Goal: Task Accomplishment & Management: Manage account settings

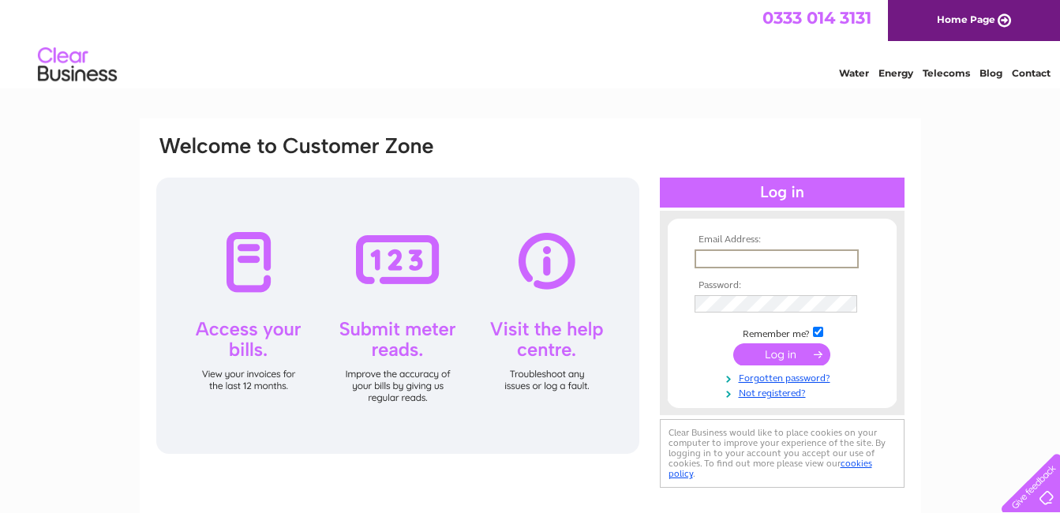
click at [700, 259] on input "text" at bounding box center [776, 258] width 164 height 19
type input "ian.gibson87@btinternet.com"
click at [761, 352] on input "submit" at bounding box center [781, 354] width 97 height 22
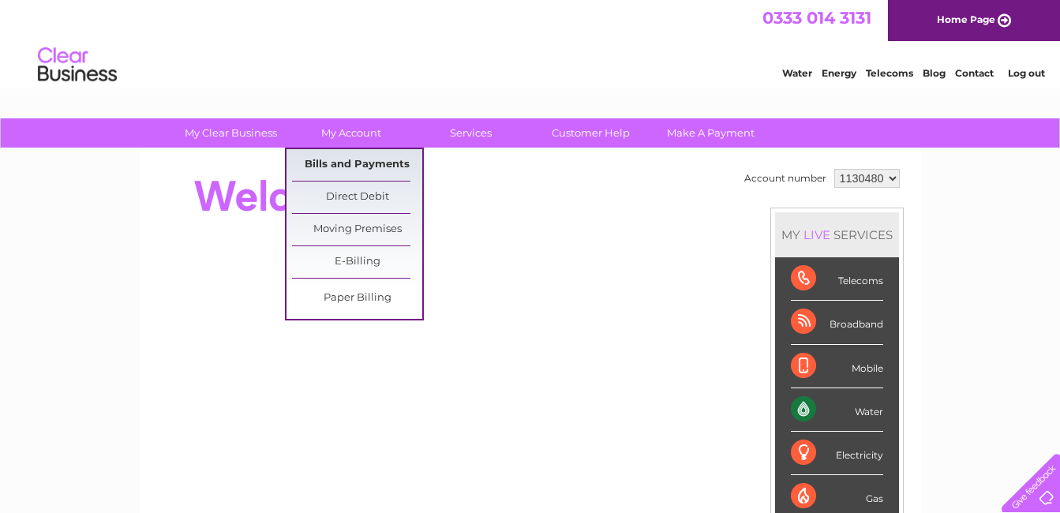
click at [354, 159] on link "Bills and Payments" at bounding box center [357, 165] width 130 height 32
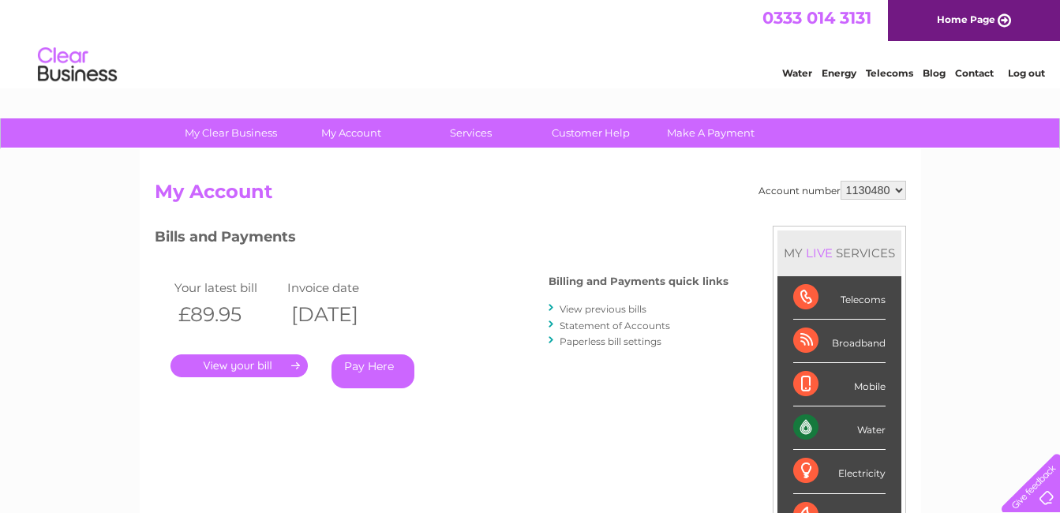
click at [237, 363] on link "." at bounding box center [238, 365] width 137 height 23
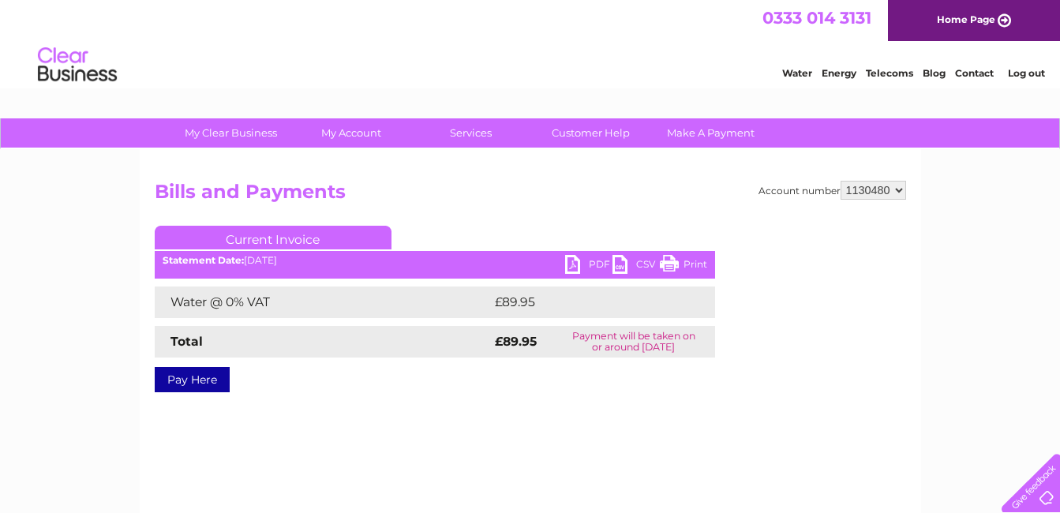
click at [667, 264] on link "Print" at bounding box center [683, 266] width 47 height 23
click at [1020, 73] on link "Log out" at bounding box center [1026, 73] width 37 height 12
